Goal: Answer question/provide support: Answer question/provide support

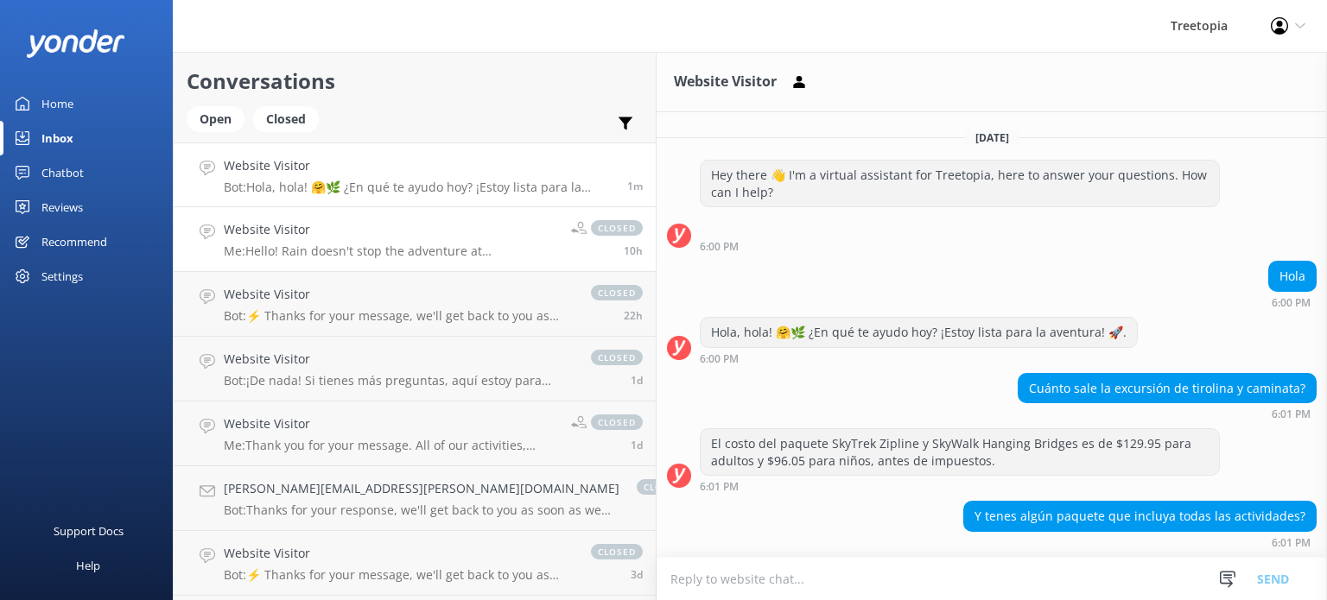
click at [280, 257] on p "Me: Hello! Rain doesn't stop the adventure at [GEOGRAPHIC_DATA]. Most of our ac…" at bounding box center [391, 252] width 334 height 16
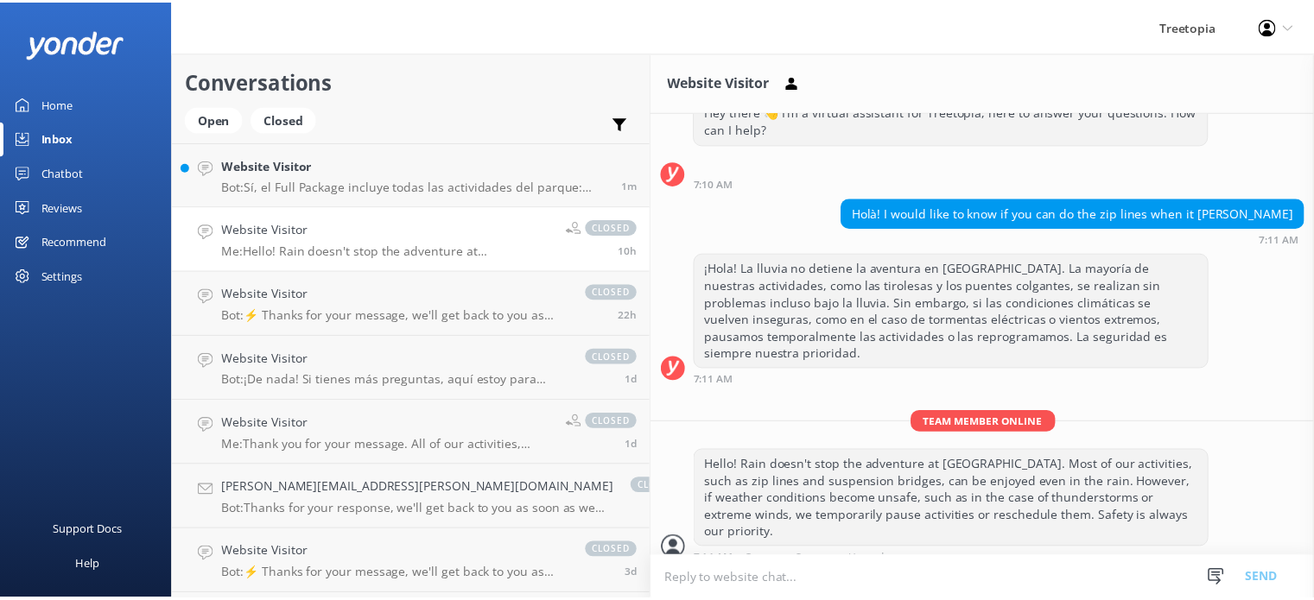
scroll to position [62, 0]
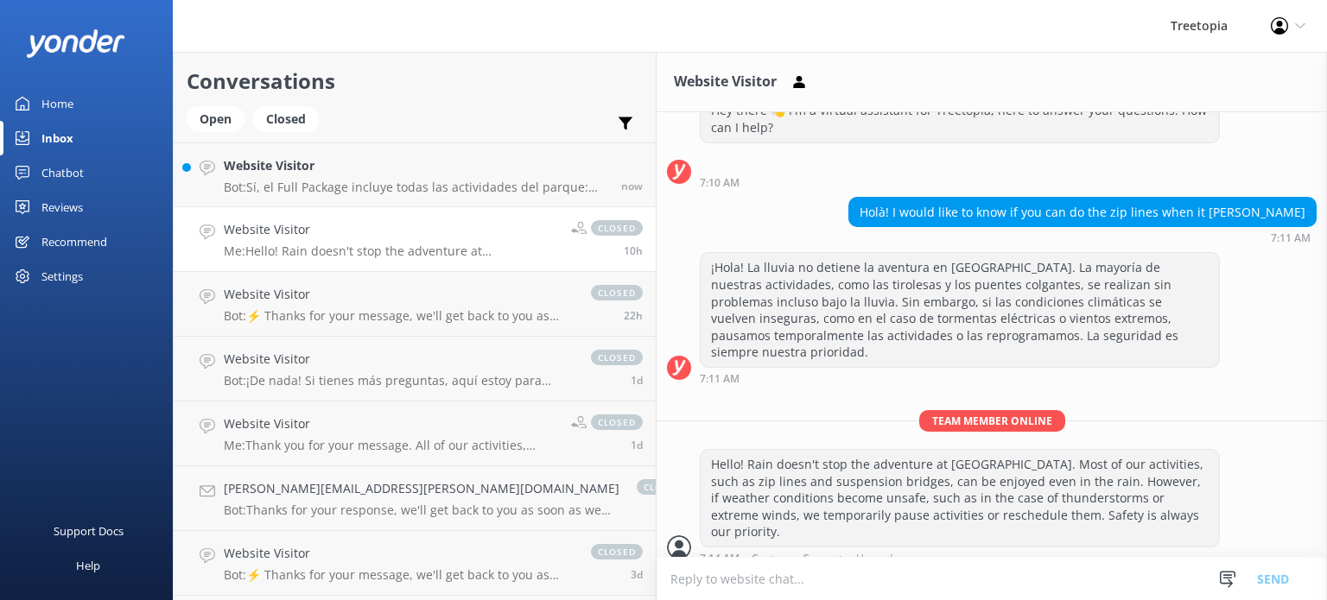
click at [295, 232] on h4 "Website Visitor" at bounding box center [391, 229] width 334 height 19
click at [62, 133] on div "Inbox" at bounding box center [57, 138] width 32 height 35
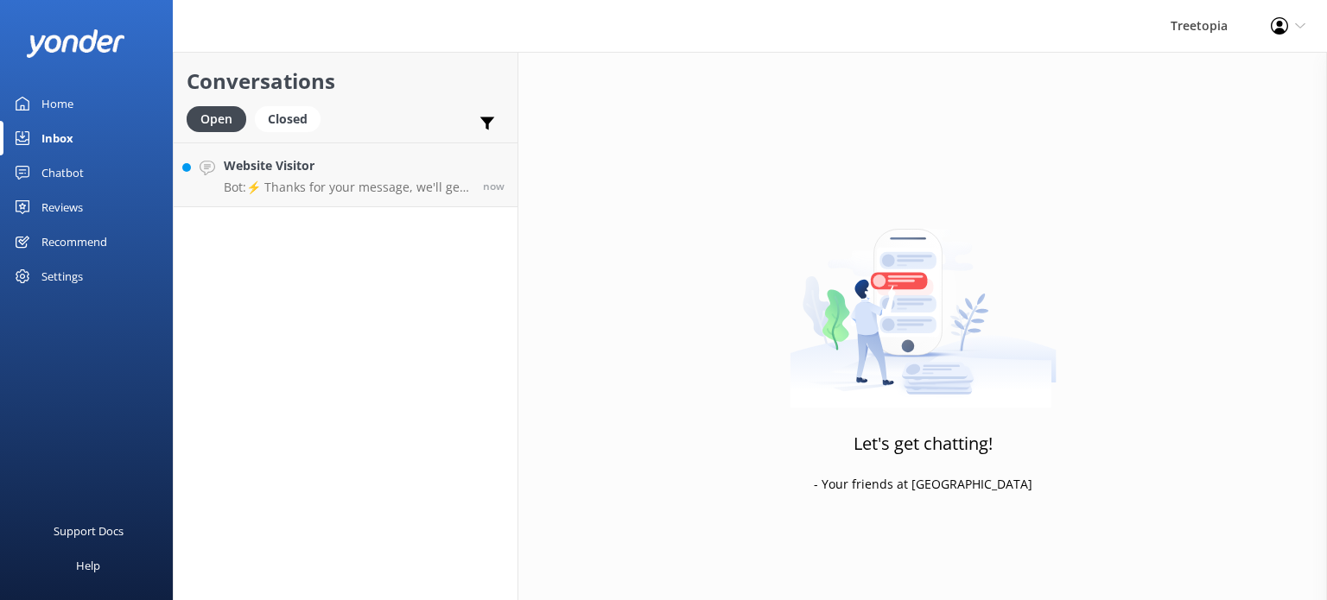
click at [67, 210] on div "Reviews" at bounding box center [61, 207] width 41 height 35
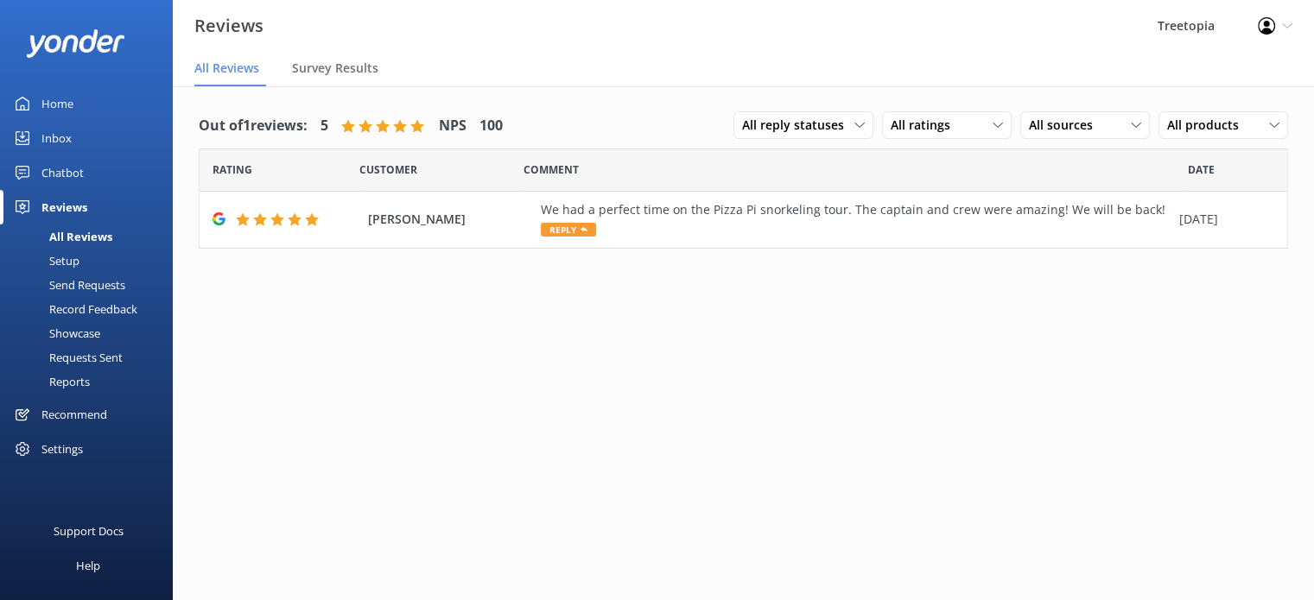
click at [79, 177] on div "Chatbot" at bounding box center [62, 172] width 42 height 35
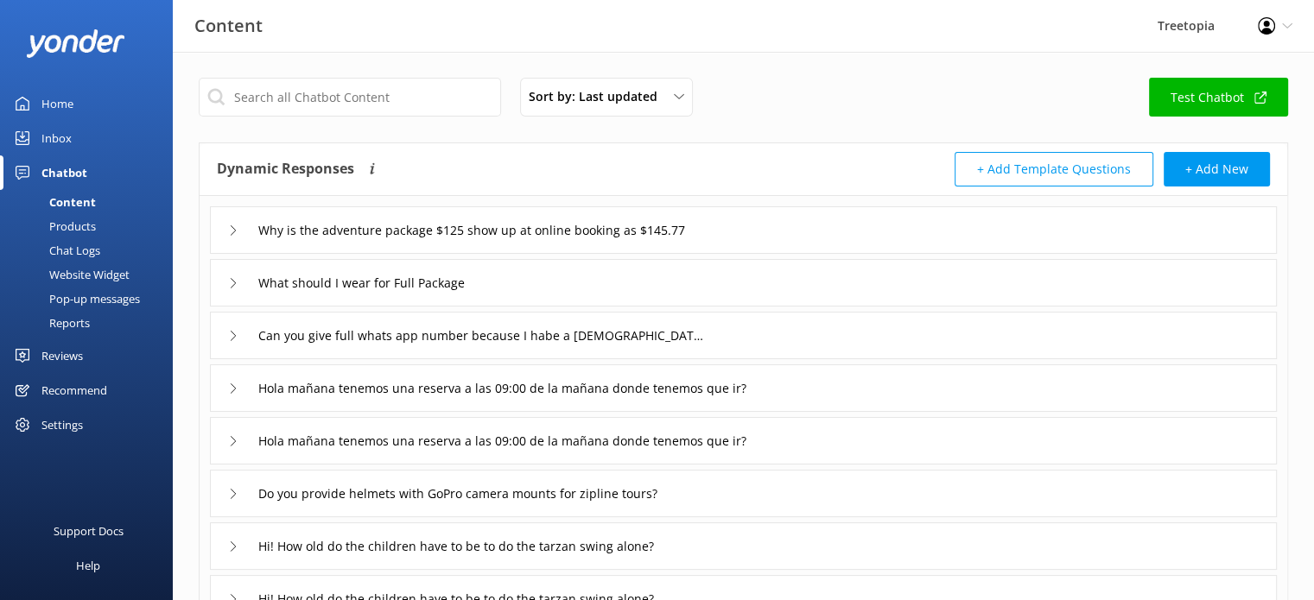
click at [84, 328] on div "Reports" at bounding box center [49, 323] width 79 height 24
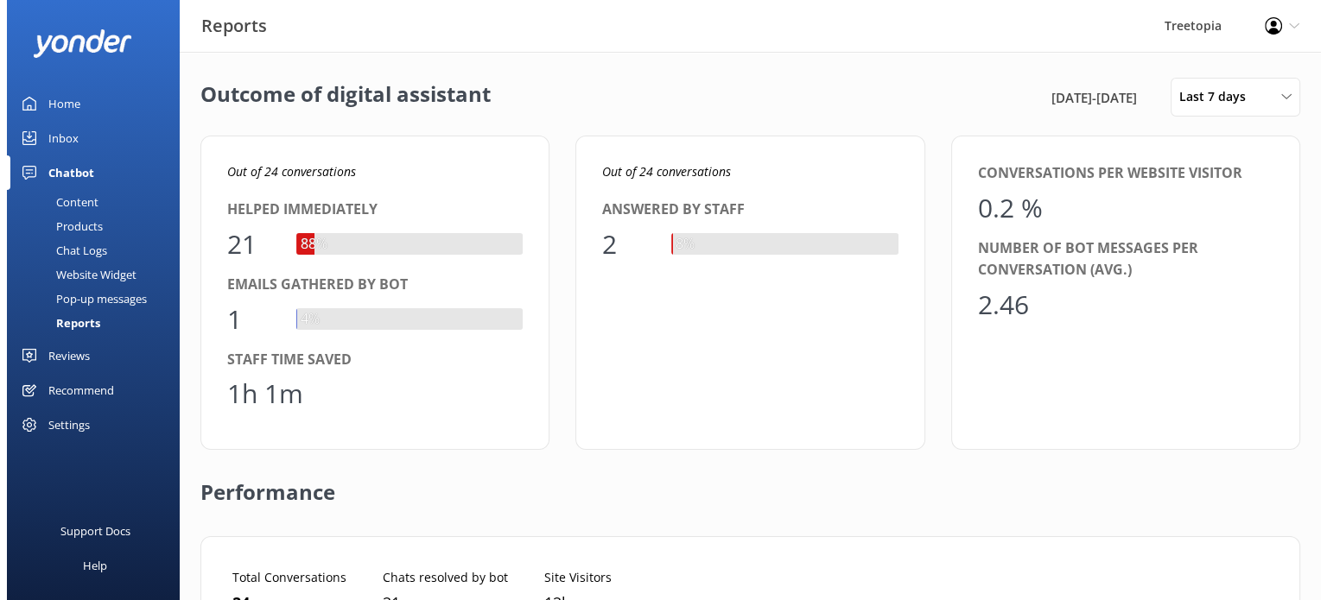
scroll to position [160, 1033]
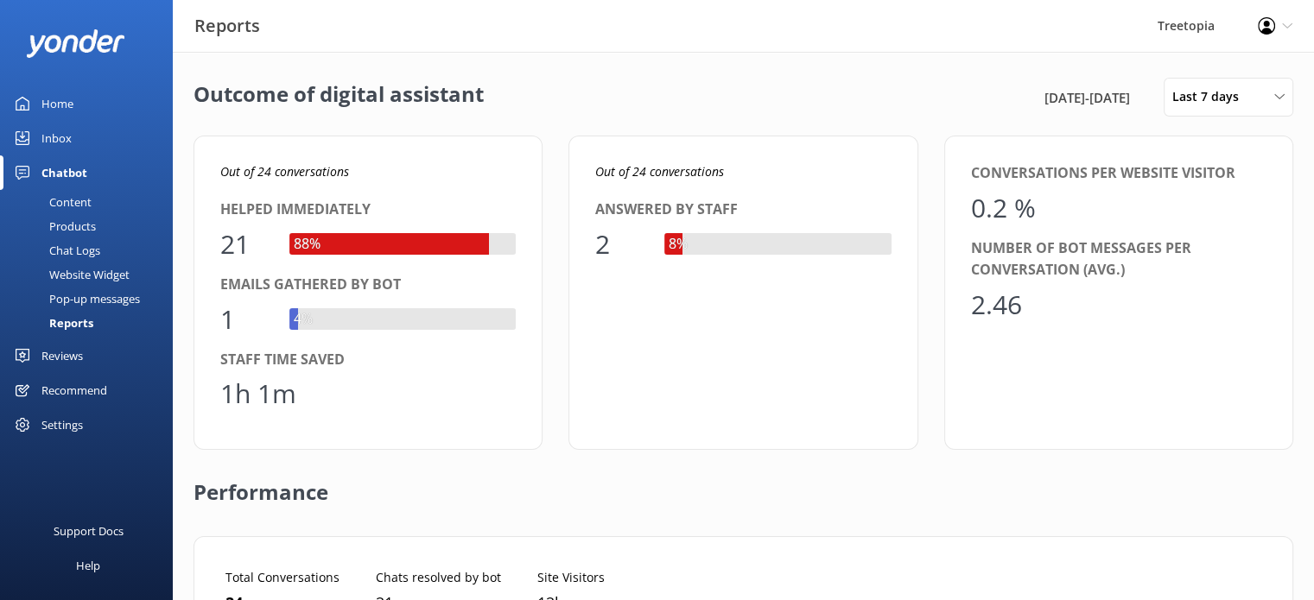
click at [123, 303] on div "Pop-up messages" at bounding box center [75, 299] width 130 height 24
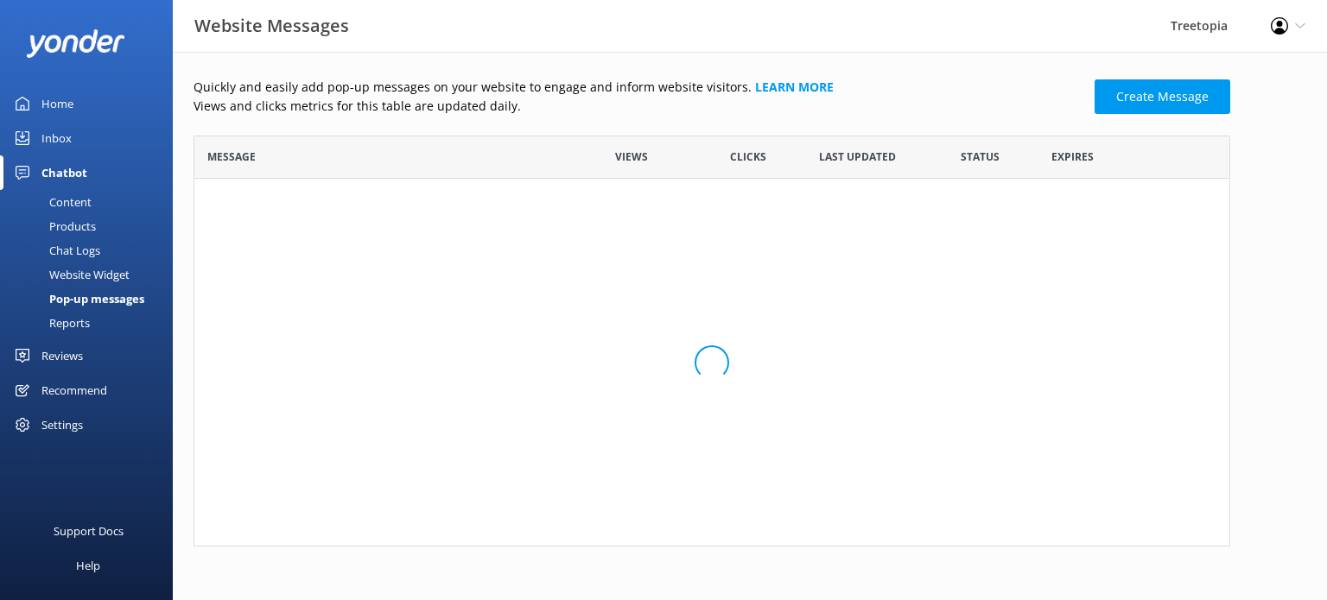
scroll to position [397, 1023]
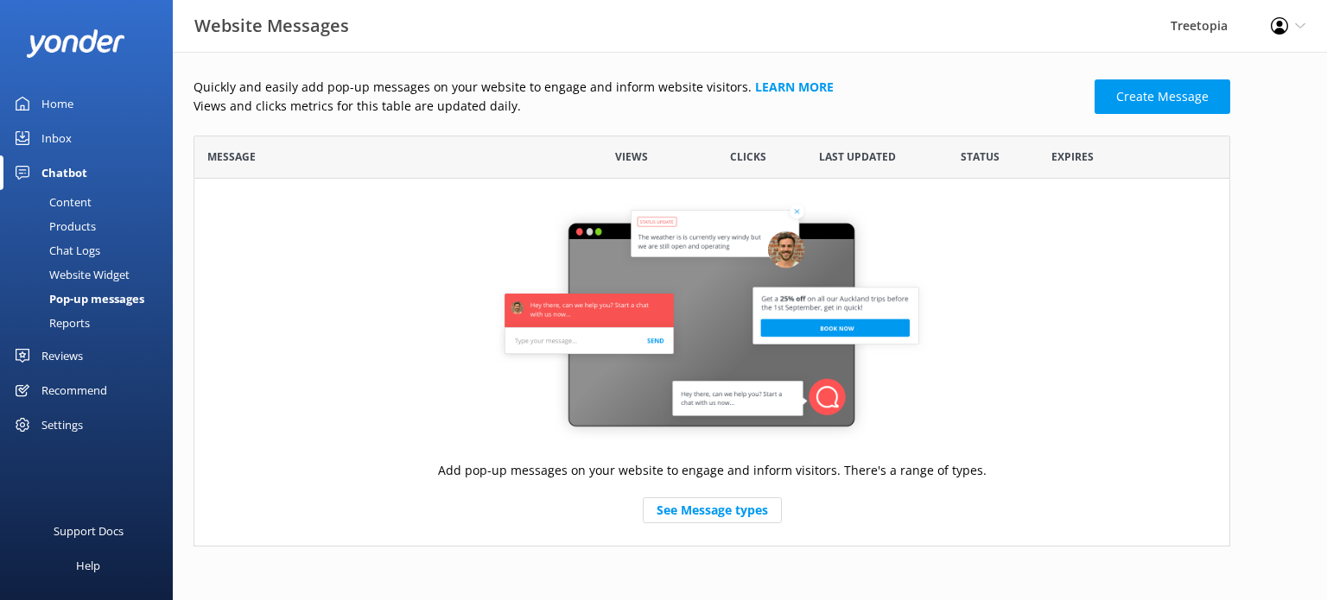
click at [115, 272] on div "Website Widget" at bounding box center [69, 275] width 119 height 24
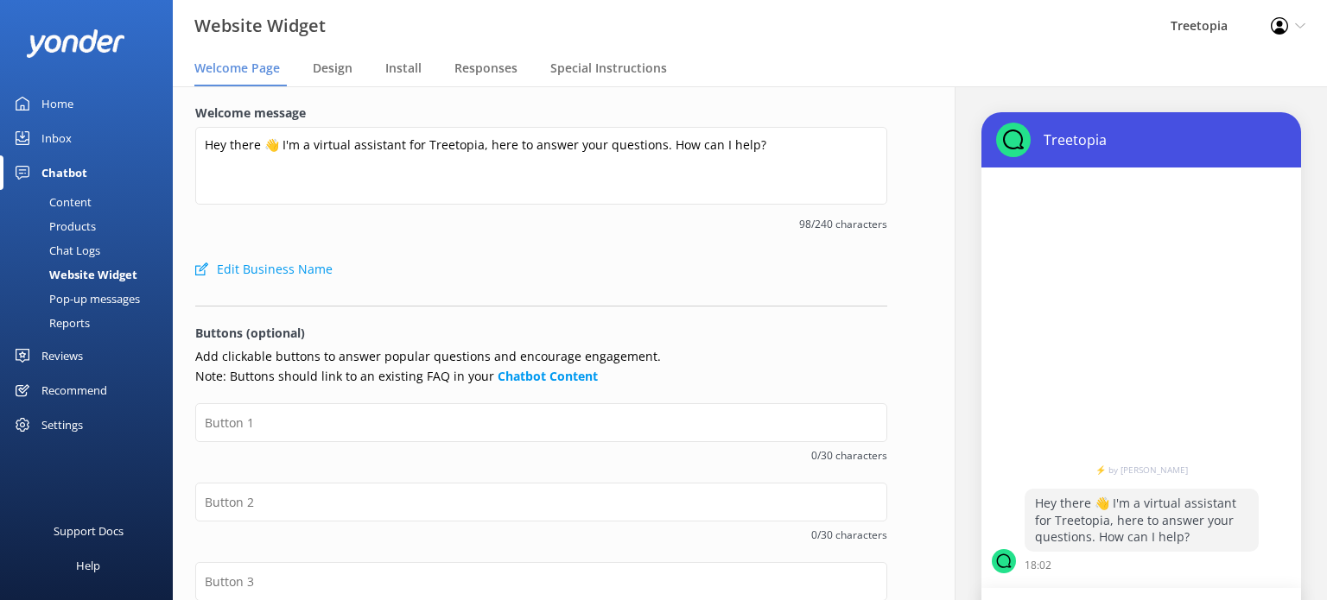
click at [87, 245] on div "Chat Logs" at bounding box center [55, 250] width 90 height 24
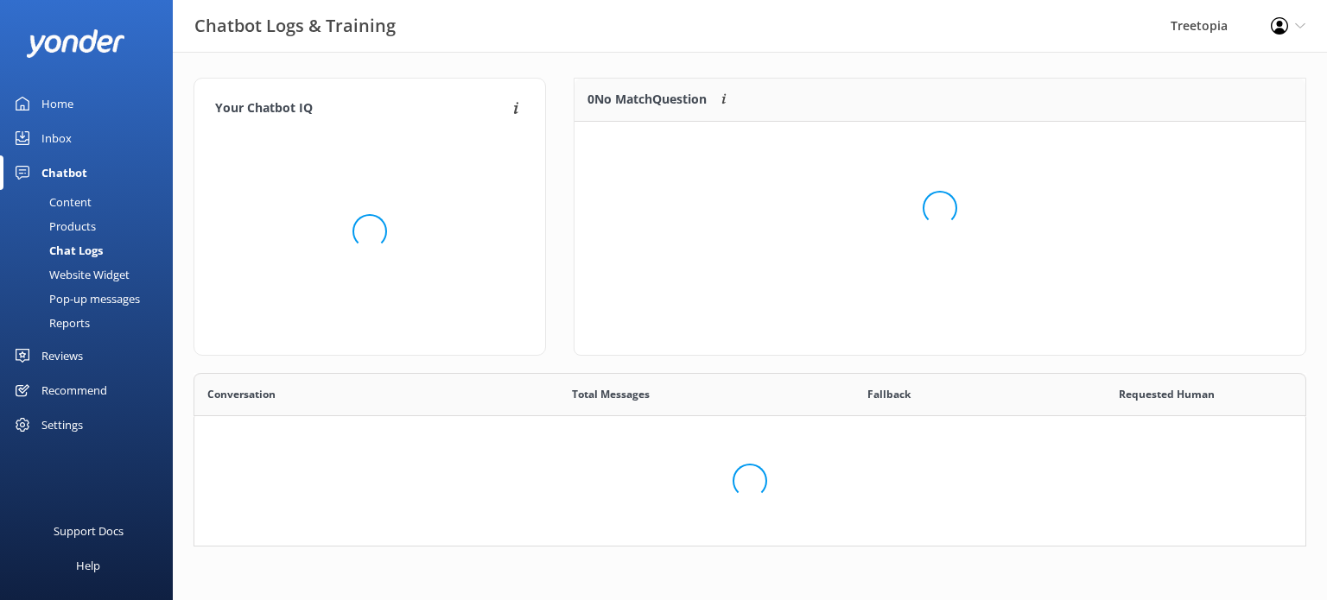
scroll to position [160, 1099]
click at [85, 226] on div "Products" at bounding box center [53, 226] width 86 height 24
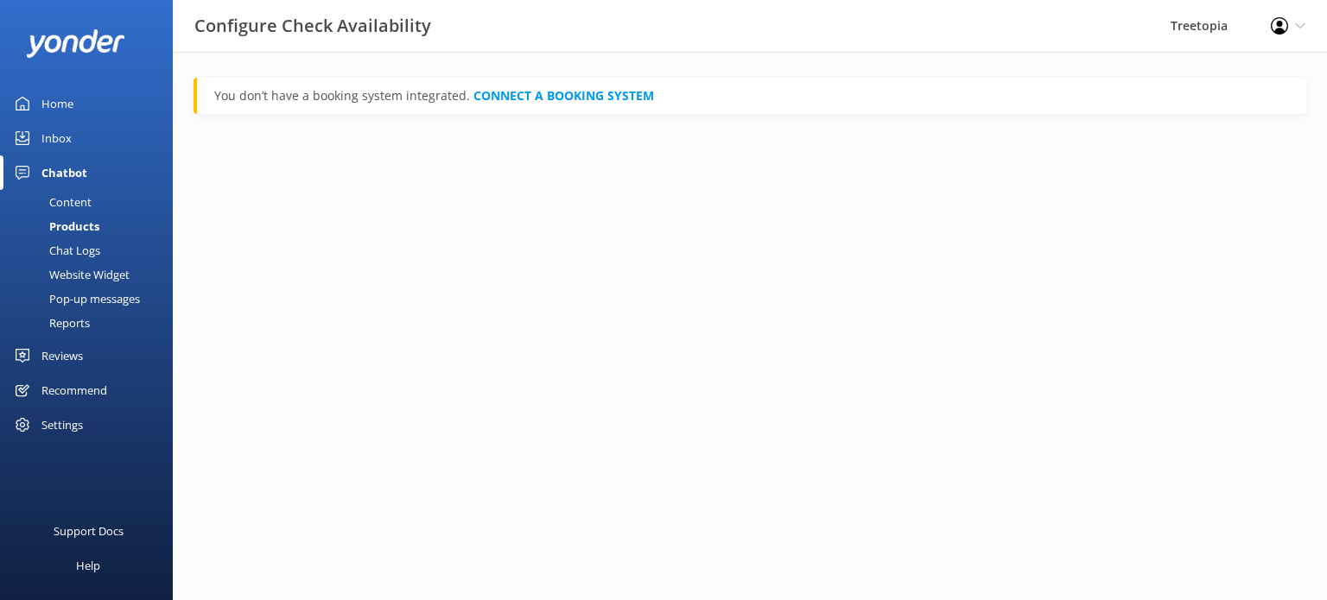
click at [78, 199] on div "Content" at bounding box center [50, 202] width 81 height 24
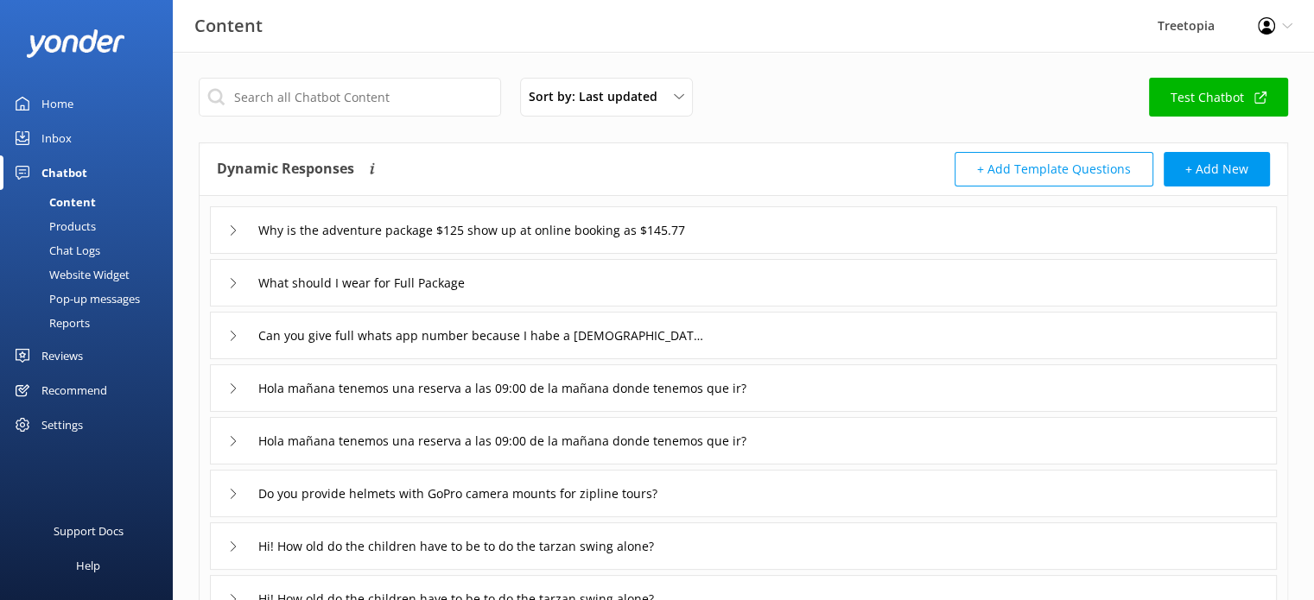
click at [81, 175] on div "Chatbot" at bounding box center [64, 172] width 46 height 35
click at [87, 206] on div "Content" at bounding box center [53, 202] width 86 height 24
click at [79, 225] on div "Products" at bounding box center [53, 226] width 86 height 24
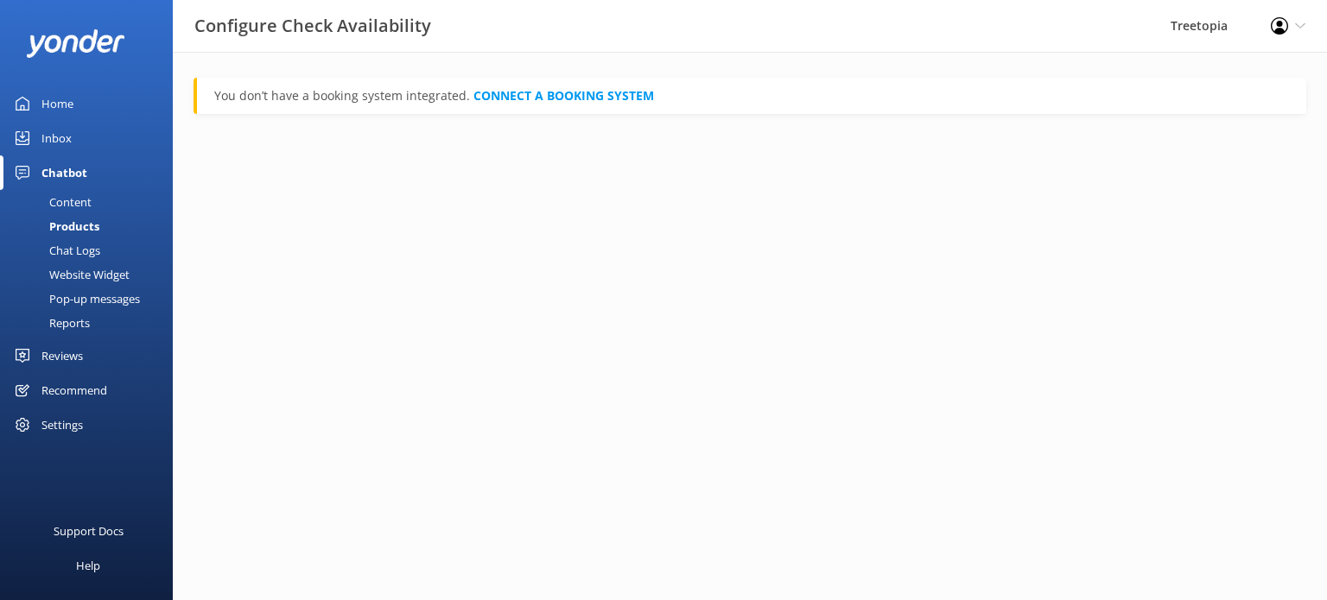
click at [54, 132] on div "Inbox" at bounding box center [56, 138] width 30 height 35
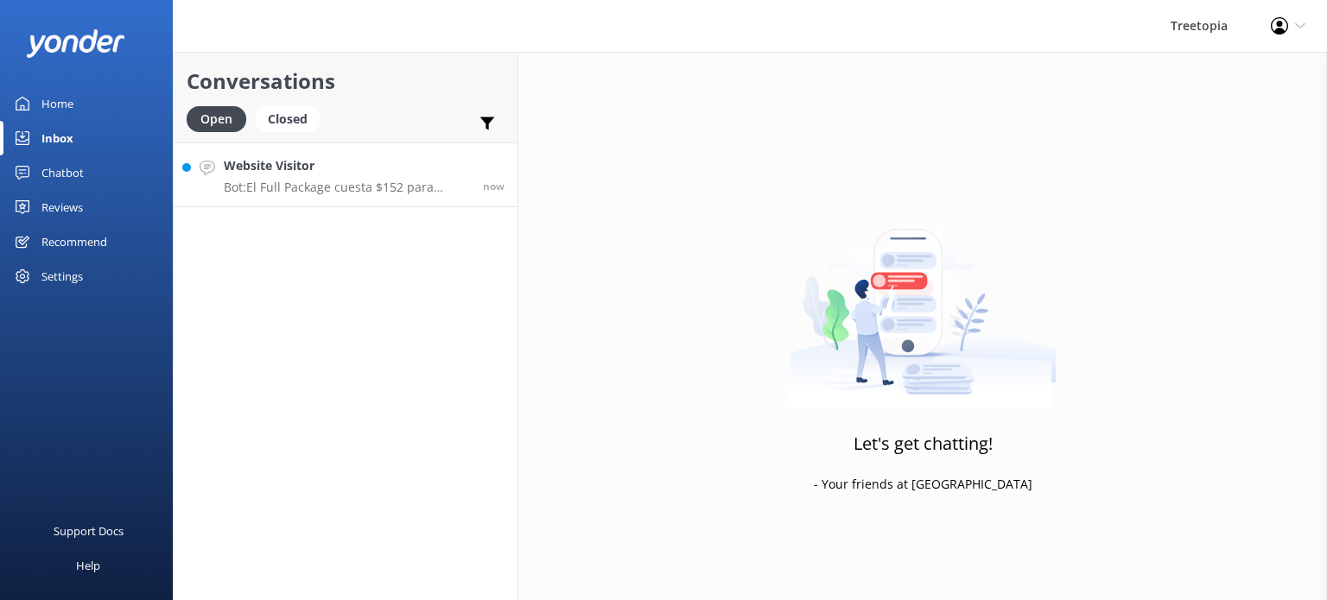
click at [273, 198] on link "Website Visitor Bot: El Full Package cuesta $152 para adultos y $118 para niños…" at bounding box center [346, 175] width 344 height 65
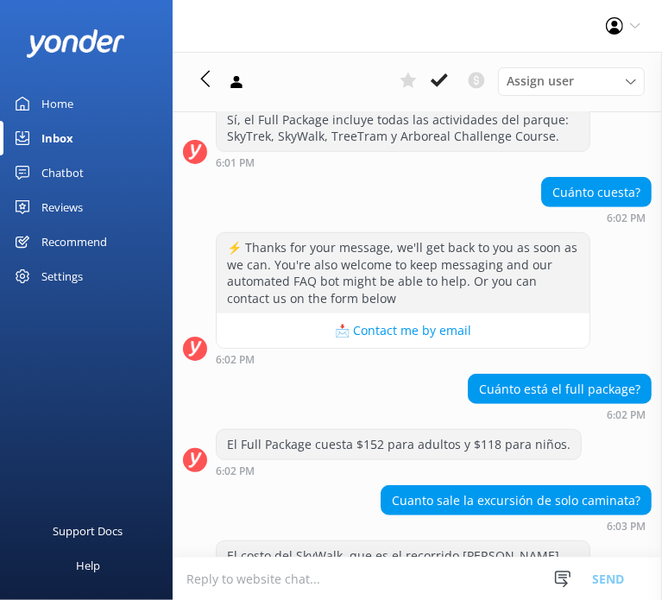
scroll to position [535, 0]
